Goal: Task Accomplishment & Management: Complete application form

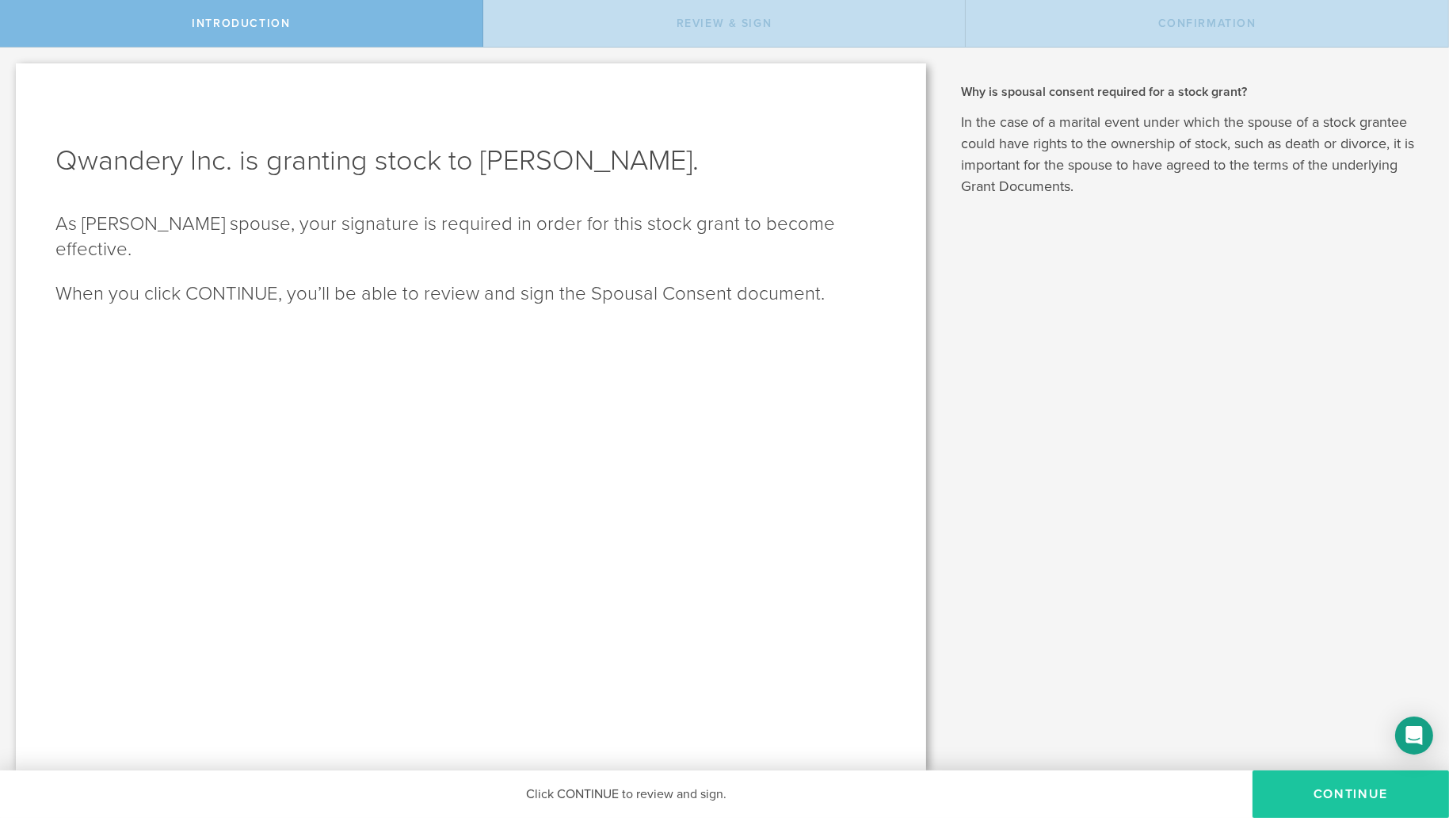
click at [1300, 792] on button "CONTINUE" at bounding box center [1350, 794] width 196 height 48
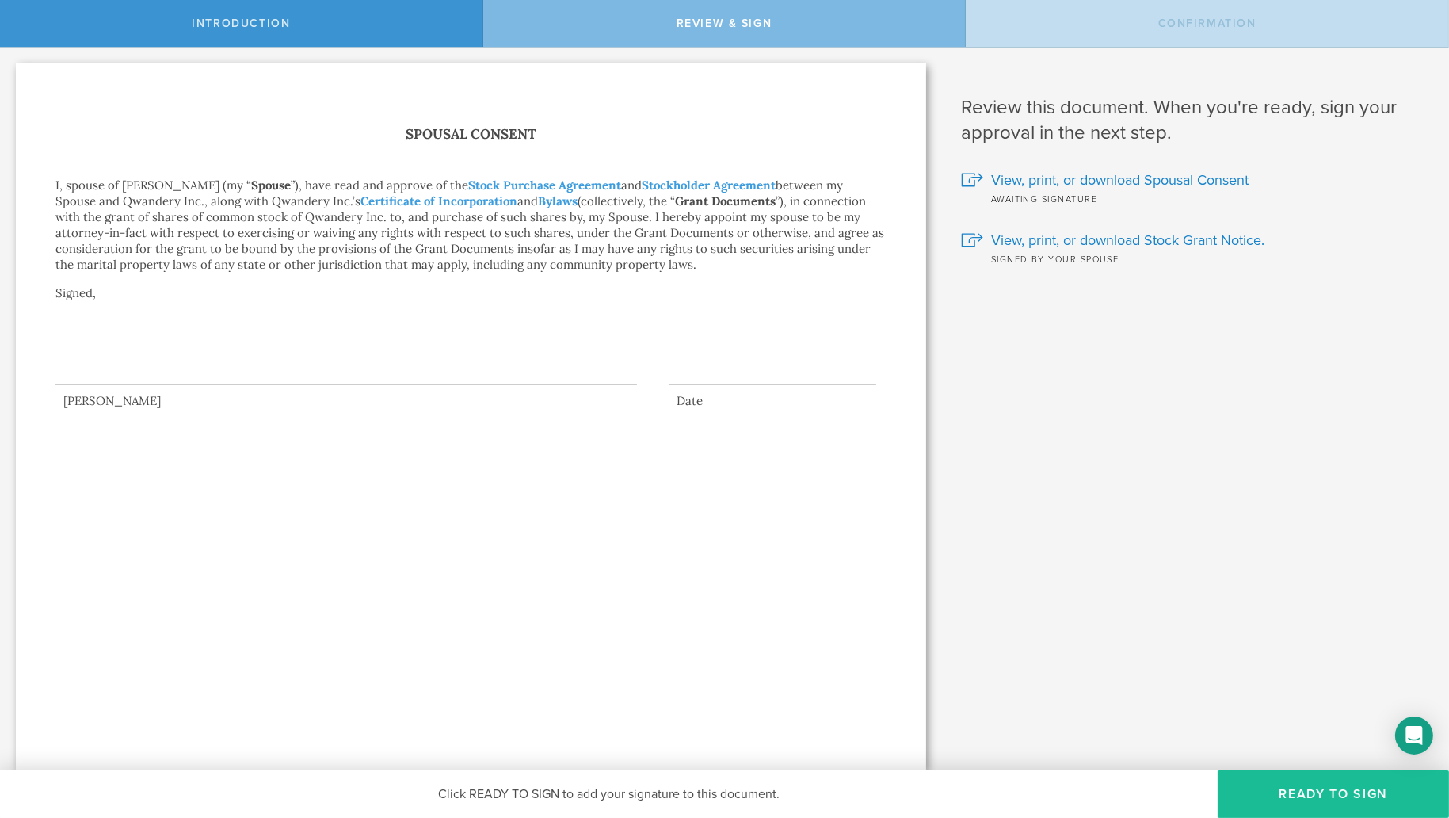
click at [418, 376] on div at bounding box center [345, 353] width 581 height 63
click at [1288, 797] on button "Ready to Sign" at bounding box center [1333, 794] width 231 height 48
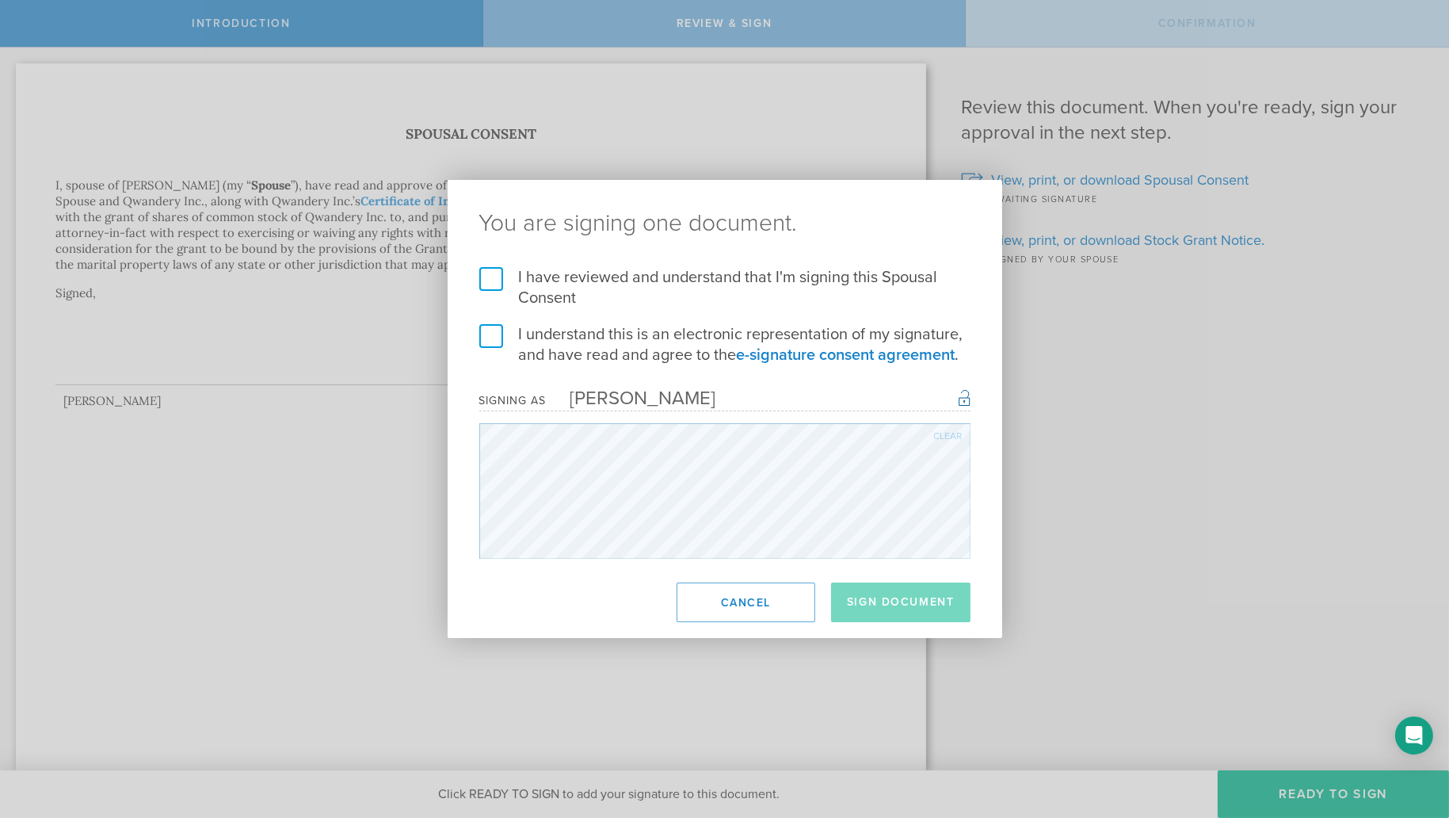
click at [490, 276] on label "I have reviewed and understand that I'm signing this Spousal Consent" at bounding box center [724, 287] width 491 height 41
click at [0, 0] on input "I have reviewed and understand that I'm signing this Spousal Consent" at bounding box center [0, 0] width 0 height 0
click at [490, 353] on label "I understand this is an electronic representation of my signature, and have rea…" at bounding box center [724, 344] width 491 height 41
click at [0, 0] on input "I understand this is an electronic representation of my signature, and have rea…" at bounding box center [0, 0] width 0 height 0
click at [870, 586] on button "Sign Document" at bounding box center [900, 602] width 139 height 40
